Goal: Task Accomplishment & Management: Manage account settings

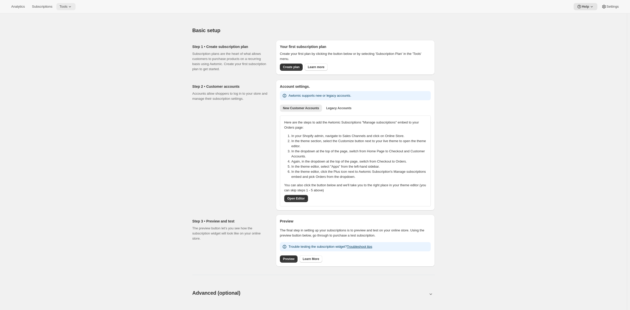
click at [72, 5] on icon at bounding box center [69, 6] width 5 height 5
click at [74, 15] on span "Subscription Plans" at bounding box center [62, 17] width 28 height 4
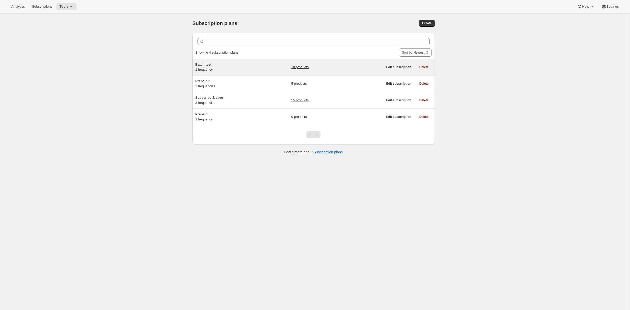
click at [262, 67] on div "Batch test 1 frequency 10 products" at bounding box center [289, 67] width 188 height 10
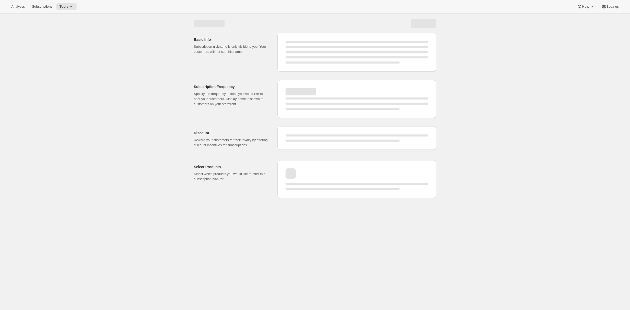
select select "WEEK"
select select "MONTH"
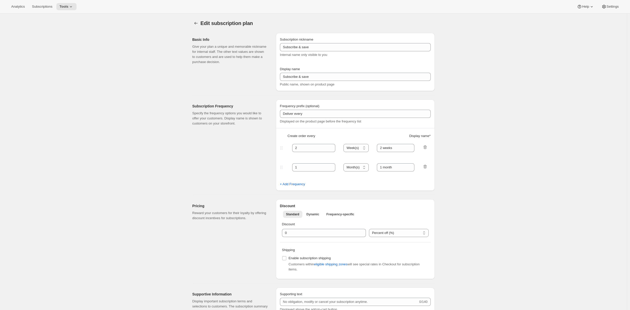
type input "Batch test"
type input "3"
type input "3 weeks"
checkbox input "true"
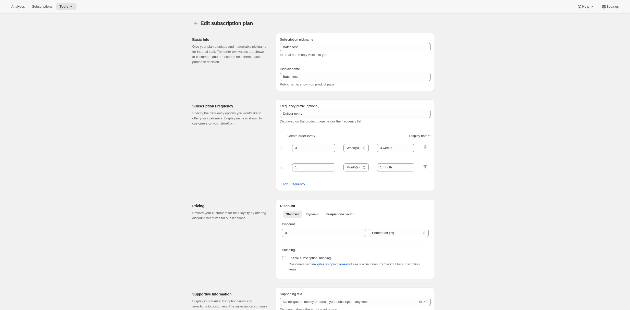
select select "MONTHDAY"
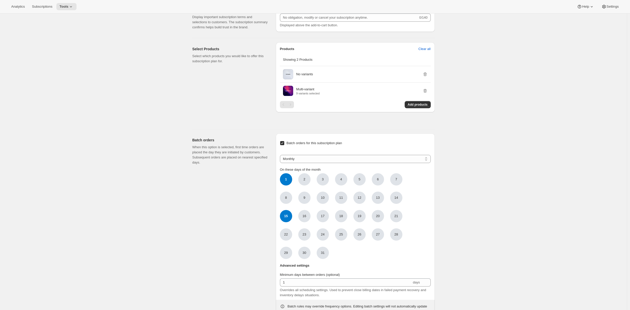
scroll to position [291, 0]
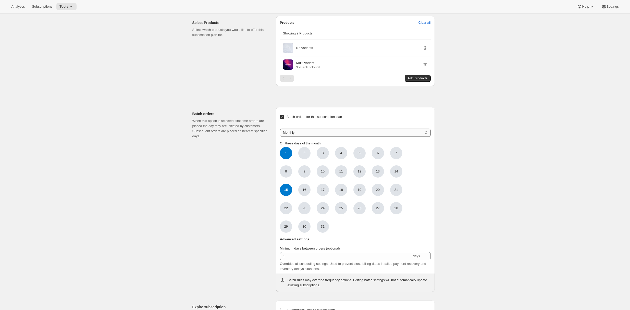
click at [307, 135] on select "Weekly Monthly Yearly" at bounding box center [355, 133] width 151 height 8
click at [286, 156] on span "1" at bounding box center [286, 153] width 12 height 12
click input "1" at bounding box center [0, 0] width 0 height 0
click at [289, 196] on span "15" at bounding box center [286, 190] width 12 height 12
click input "15" at bounding box center [0, 0] width 0 height 0
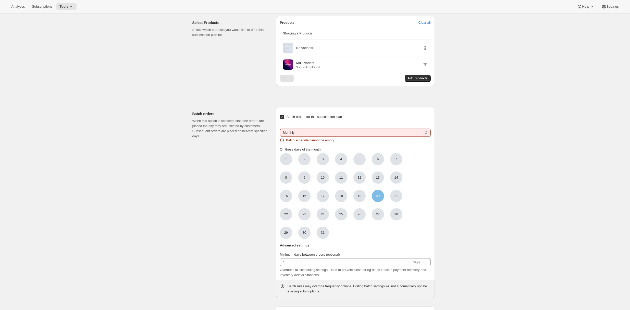
click at [382, 200] on span "20" at bounding box center [378, 196] width 12 height 12
click at [0, 0] on input "20" at bounding box center [0, 0] width 0 height 0
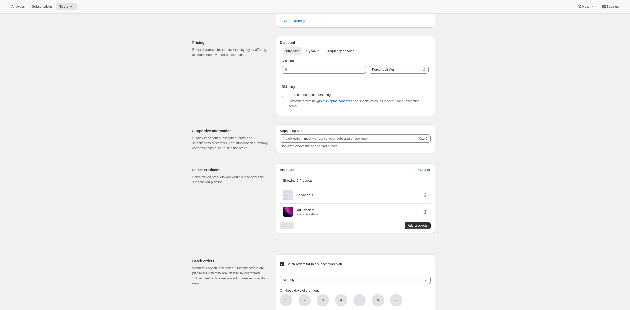
scroll to position [0, 0]
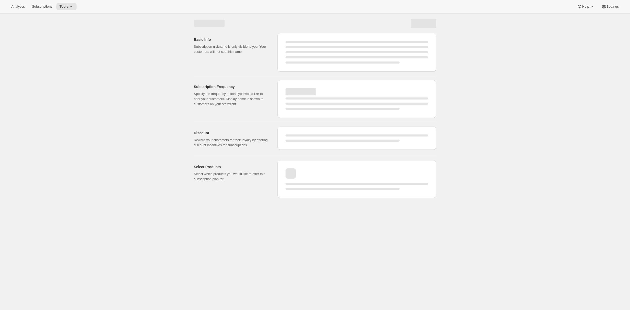
select select "WEEK"
select select "MONTHDAY"
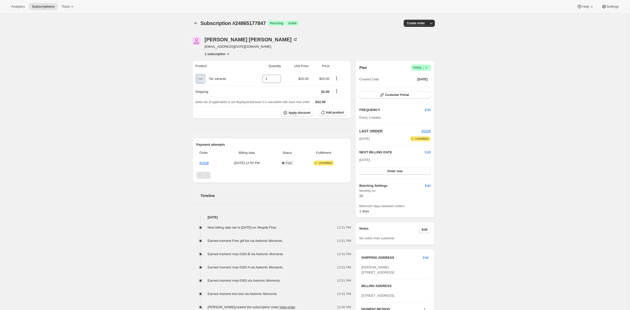
scroll to position [94, 0]
